Goal: Use online tool/utility: Use online tool/utility

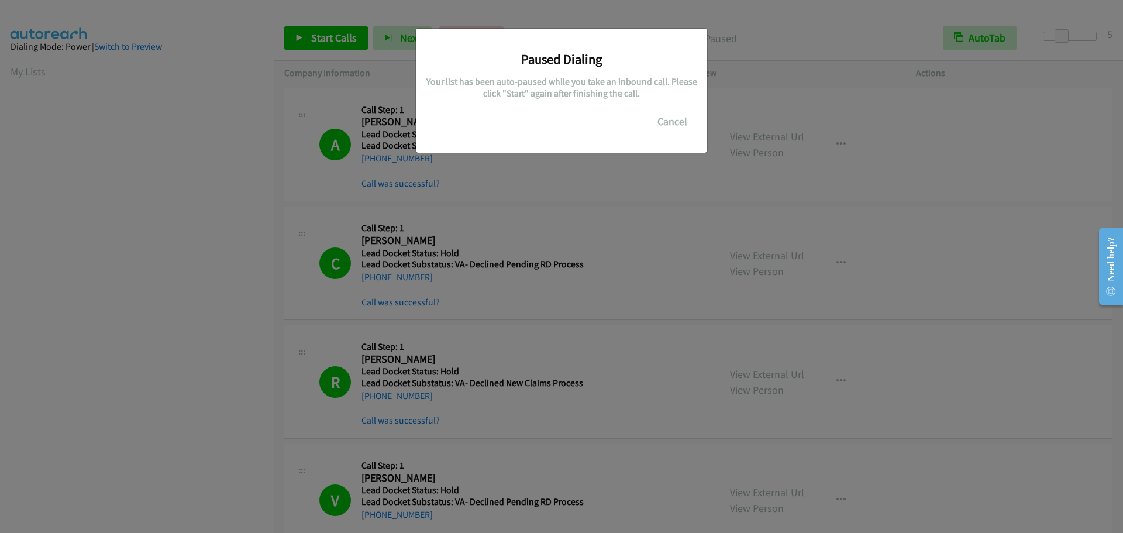
scroll to position [123, 0]
click at [685, 120] on button "Cancel" at bounding box center [672, 121] width 52 height 23
click at [684, 120] on button "Cancel" at bounding box center [672, 121] width 52 height 23
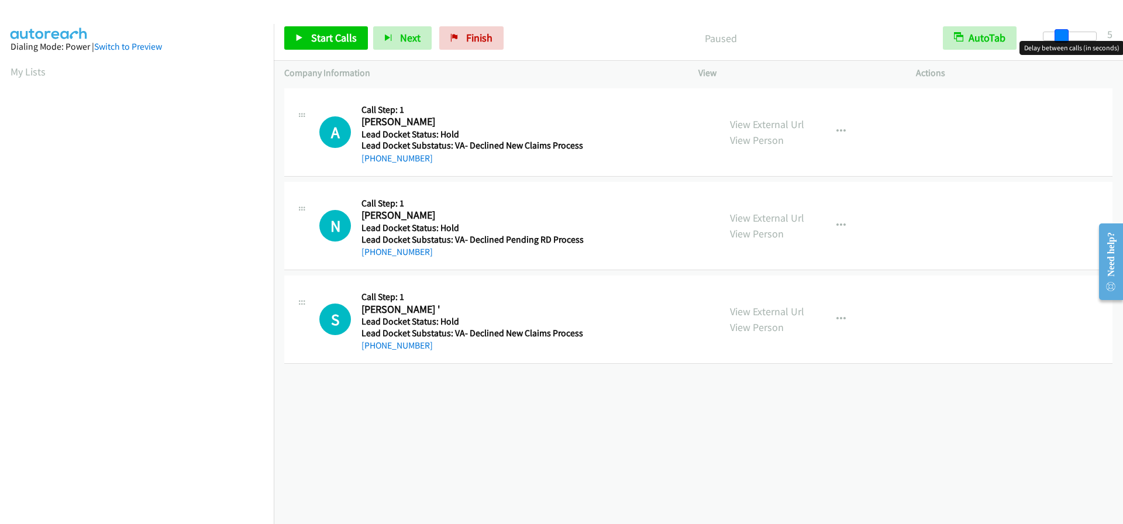
drag, startPoint x: 1044, startPoint y: 35, endPoint x: 1062, endPoint y: 36, distance: 18.1
click at [1062, 36] on span at bounding box center [1062, 36] width 14 height 14
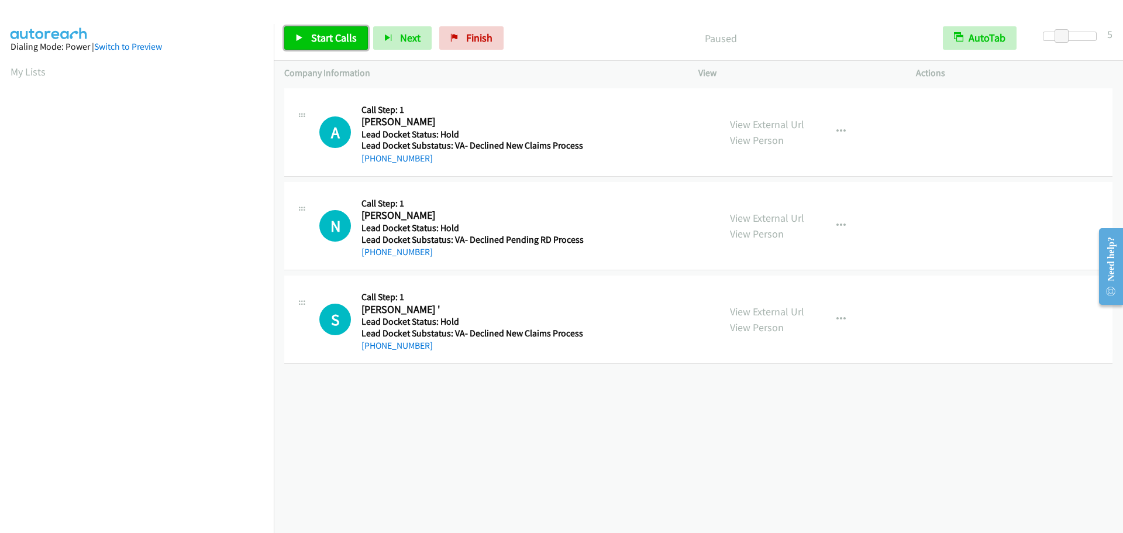
click at [326, 37] on span "Start Calls" at bounding box center [334, 37] width 46 height 13
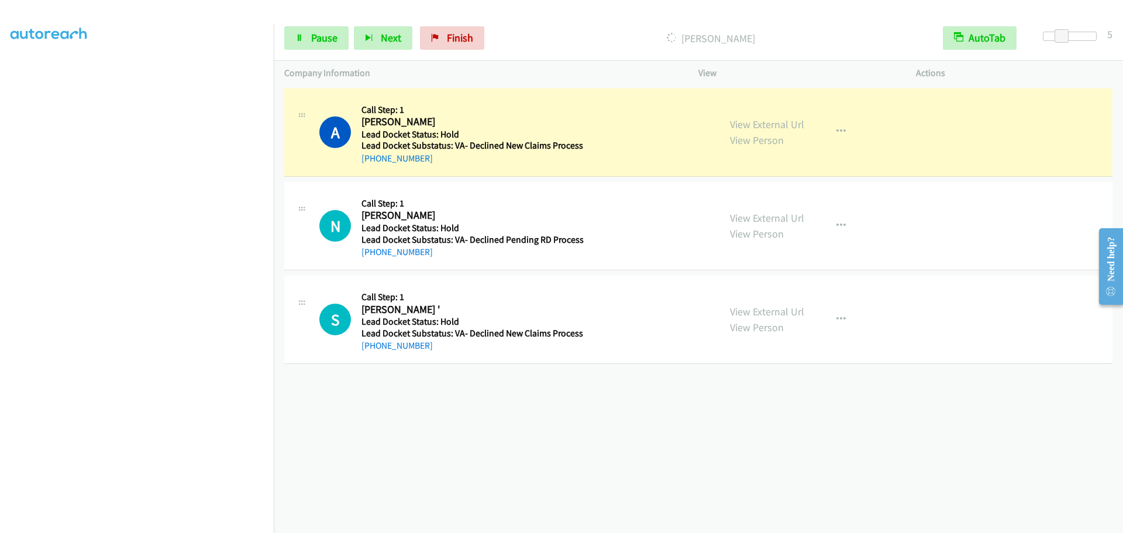
scroll to position [123, 0]
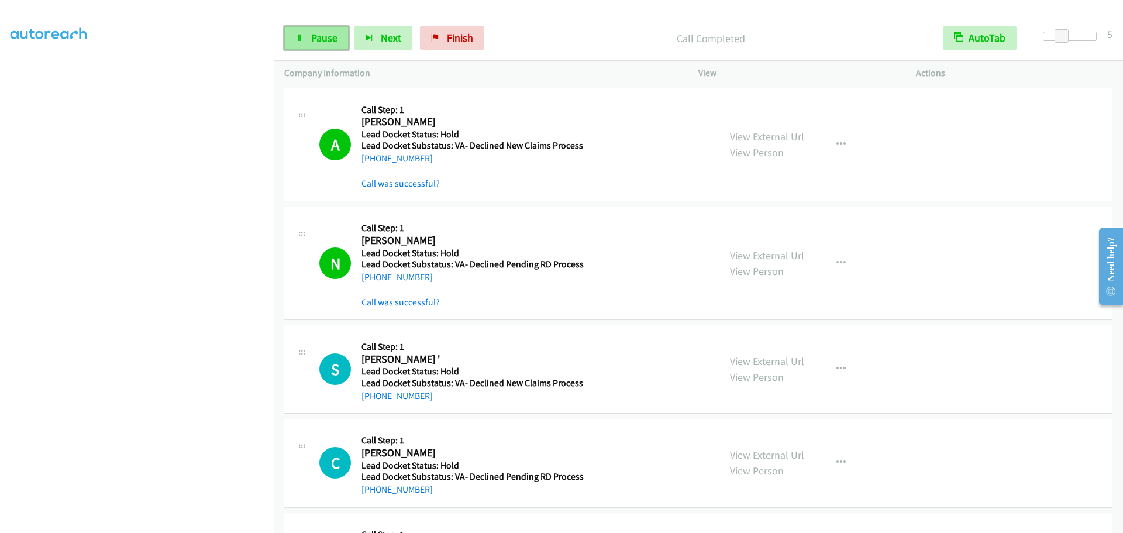
click at [323, 43] on span "Pause" at bounding box center [324, 37] width 26 height 13
click at [323, 40] on span "Start Calls" at bounding box center [334, 37] width 46 height 13
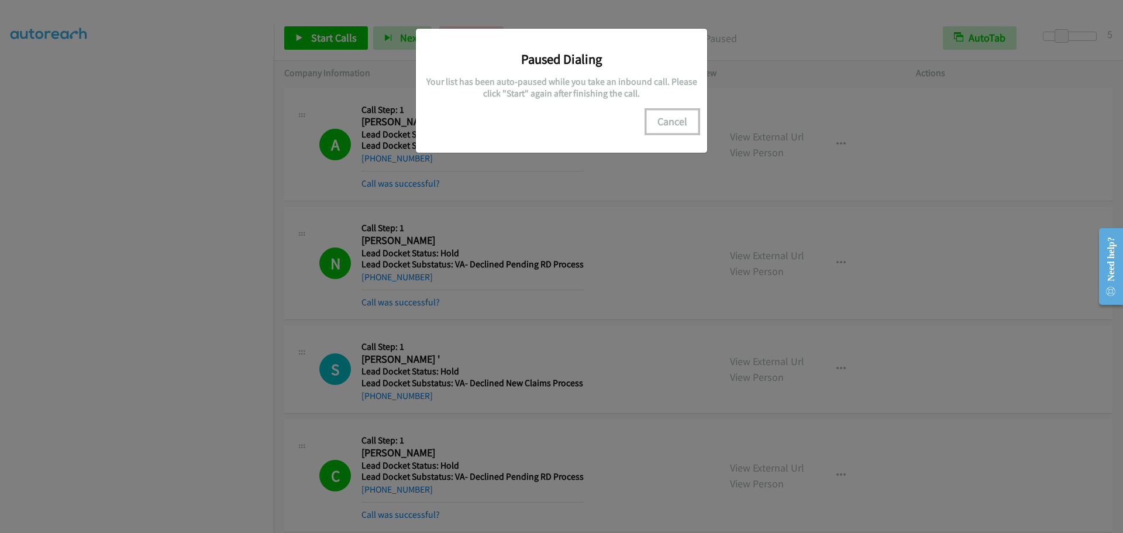
click at [661, 122] on button "Cancel" at bounding box center [672, 121] width 52 height 23
click at [671, 121] on button "Cancel" at bounding box center [672, 121] width 52 height 23
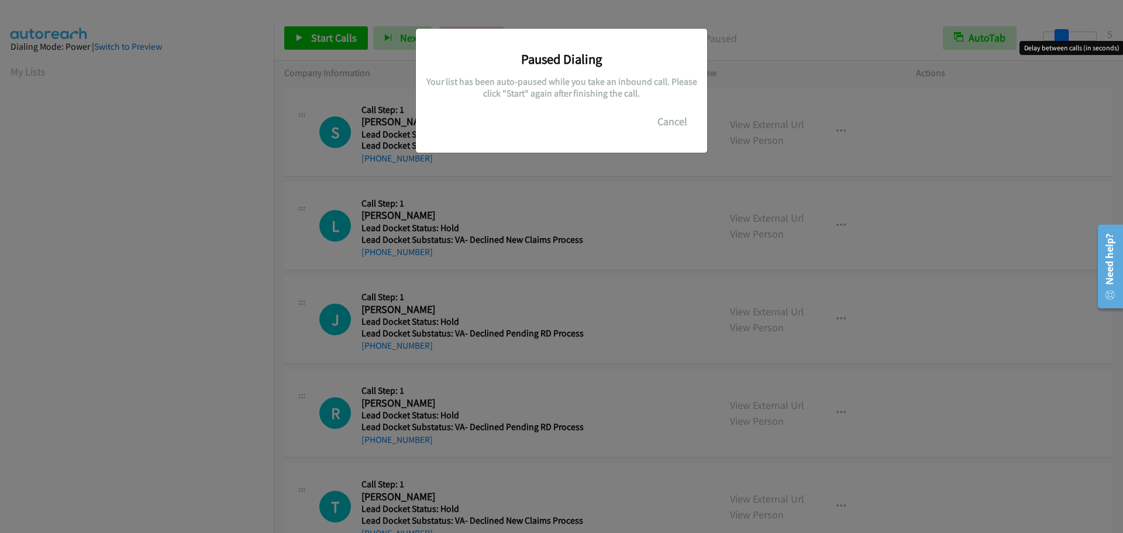
drag, startPoint x: 1043, startPoint y: 36, endPoint x: 1059, endPoint y: 35, distance: 15.8
click at [1059, 35] on main "Start Calls Pause Next Finish Paused AutoTab AutoTab 5 Company Information Info…" at bounding box center [561, 28] width 1123 height 56
click at [671, 122] on button "Cancel" at bounding box center [672, 121] width 52 height 23
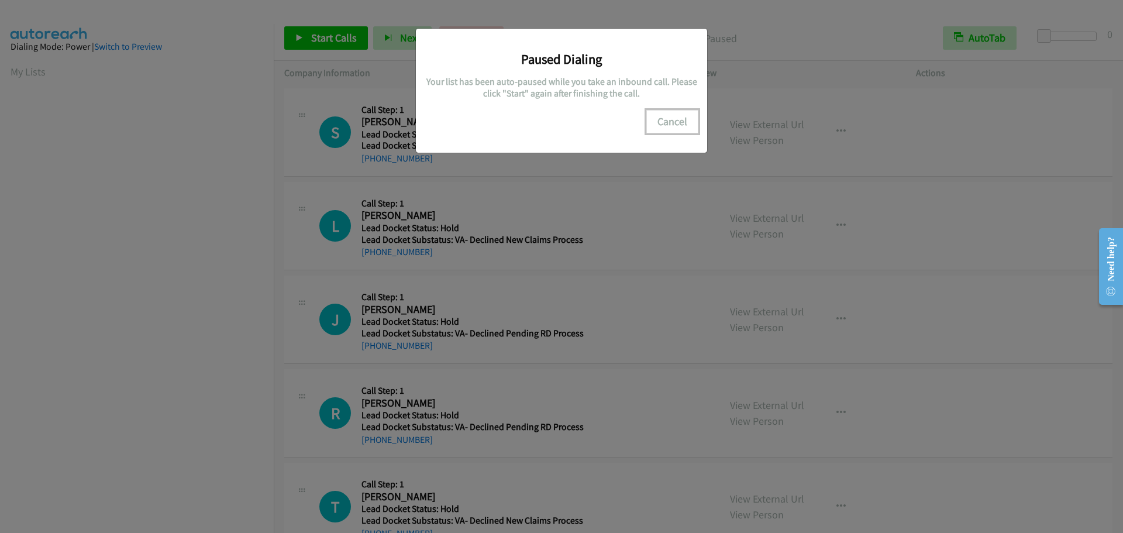
click at [670, 122] on button "Cancel" at bounding box center [672, 121] width 52 height 23
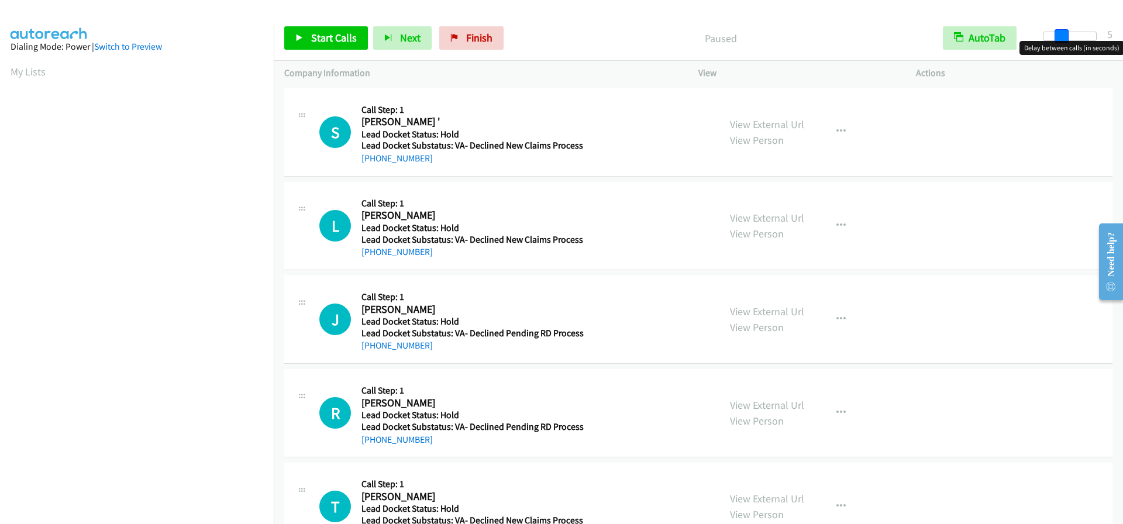
drag, startPoint x: 1039, startPoint y: 36, endPoint x: 1056, endPoint y: 32, distance: 17.6
click at [1056, 32] on span at bounding box center [1062, 36] width 14 height 14
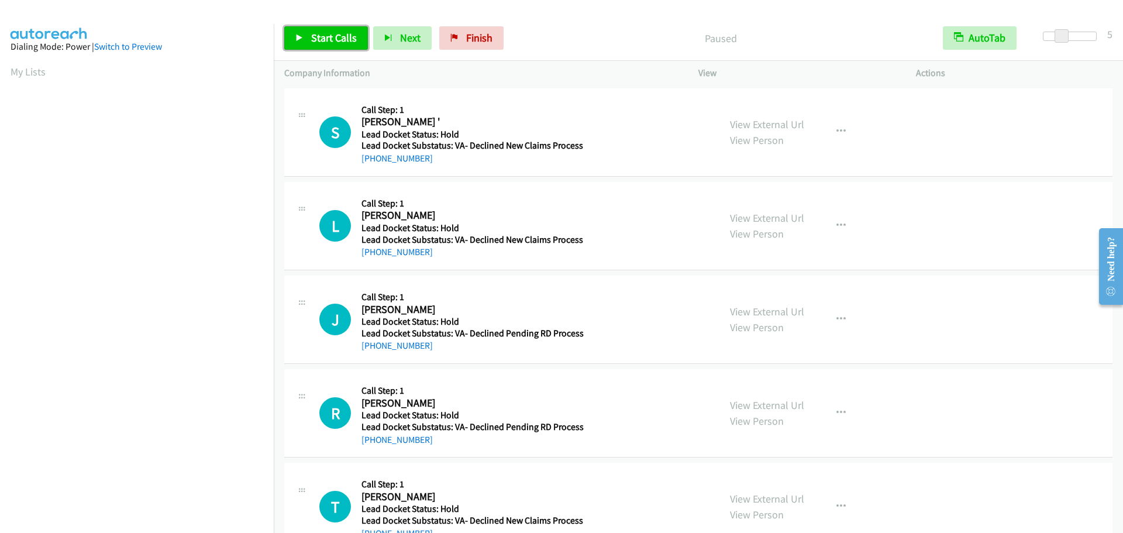
click at [297, 37] on icon at bounding box center [299, 39] width 8 height 8
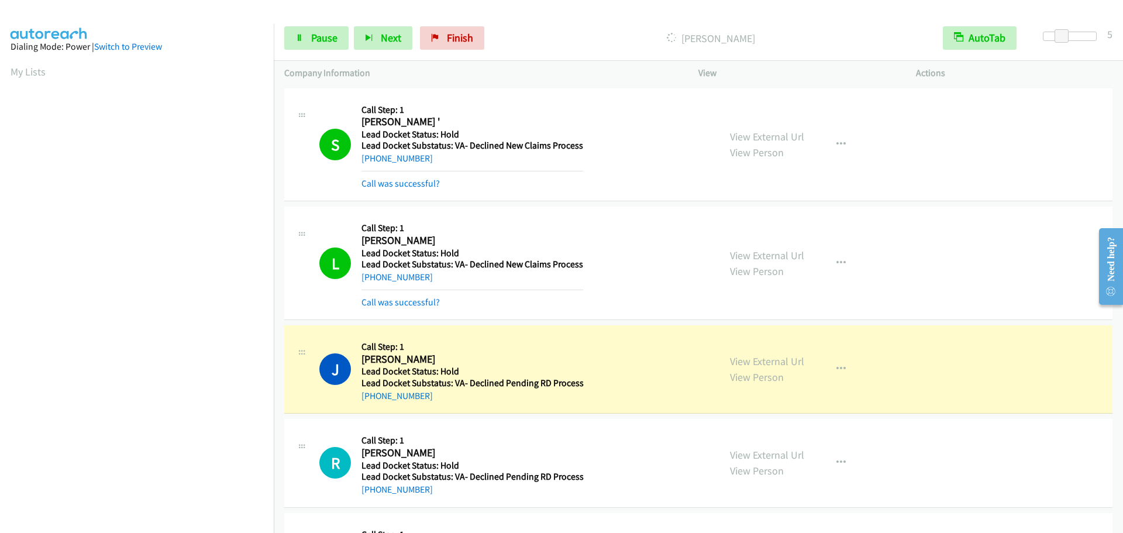
scroll to position [123, 0]
click at [324, 35] on span "Pause" at bounding box center [324, 37] width 26 height 13
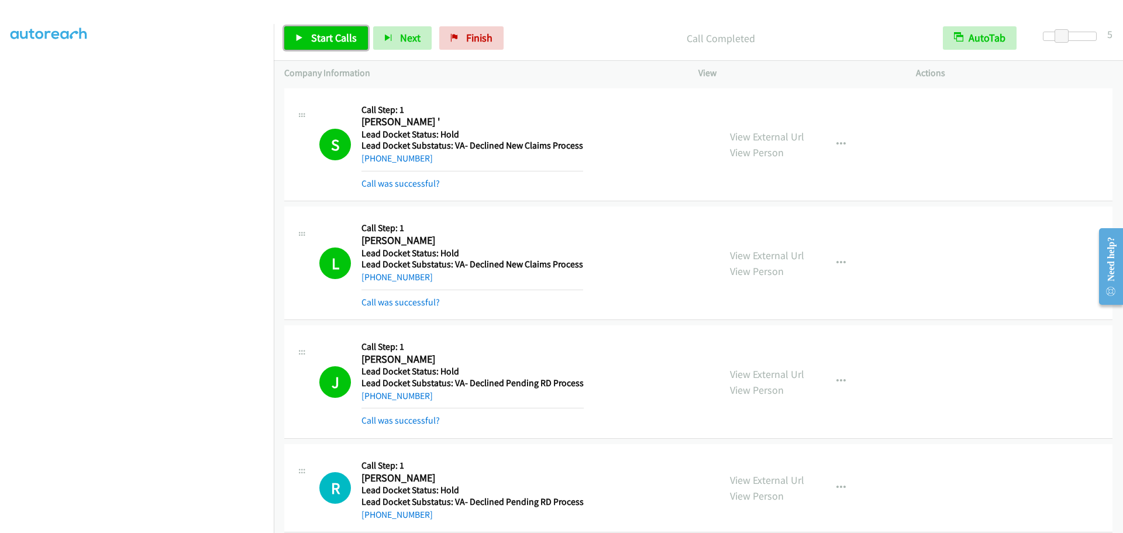
click at [325, 35] on span "Start Calls" at bounding box center [334, 37] width 46 height 13
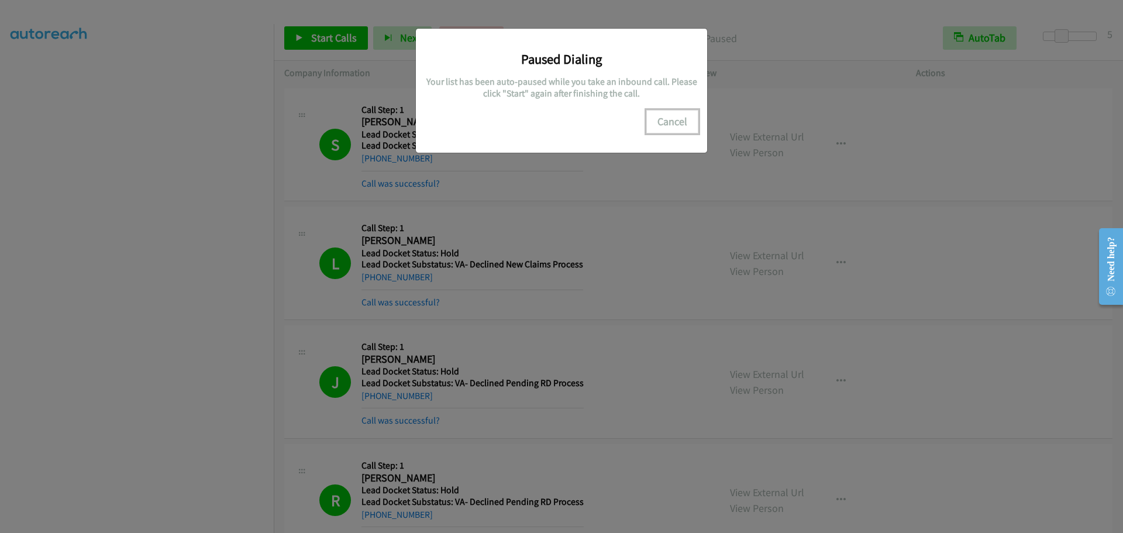
click at [669, 125] on button "Cancel" at bounding box center [672, 121] width 52 height 23
click at [660, 122] on button "Cancel" at bounding box center [672, 121] width 52 height 23
